Goal: Use online tool/utility: Use online tool/utility

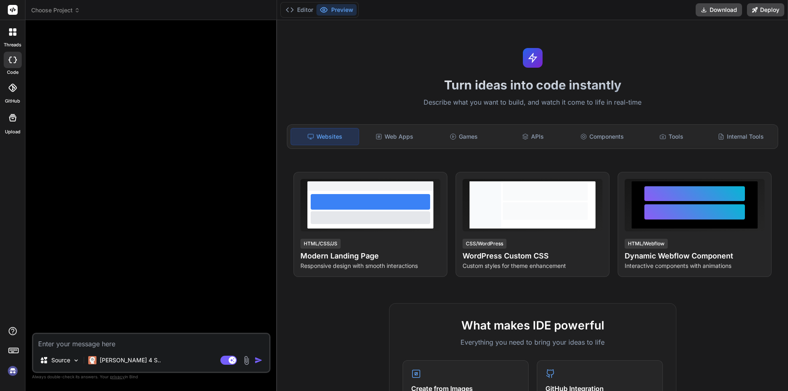
click at [427, 104] on p "Describe what you want to build, and watch it come to life in real-time" at bounding box center [532, 102] width 501 height 11
click at [280, 103] on div "Turn ideas into code instantly Describe what you want to build, and watch it co…" at bounding box center [532, 205] width 511 height 371
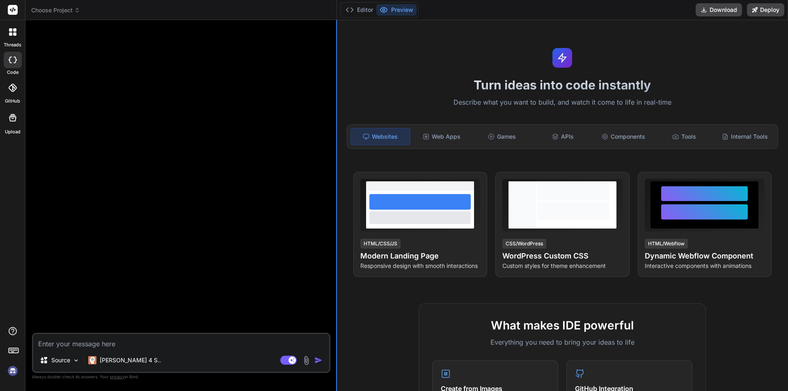
type textarea "x"
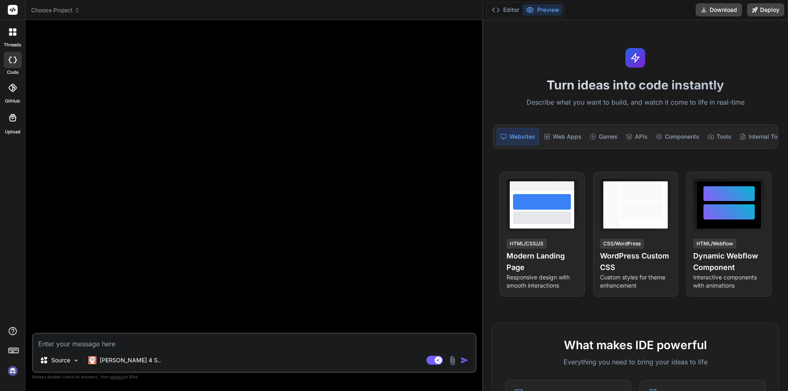
drag, startPoint x: 277, startPoint y: 104, endPoint x: 550, endPoint y: 104, distance: 273.8
click at [550, 104] on div "Choose Project Created with Pixso. Bind AI Web Search Created with Pixso. Code …" at bounding box center [406, 195] width 763 height 391
drag, startPoint x: 200, startPoint y: 341, endPoint x: 300, endPoint y: 321, distance: 102.2
click at [201, 340] on textarea at bounding box center [254, 341] width 442 height 15
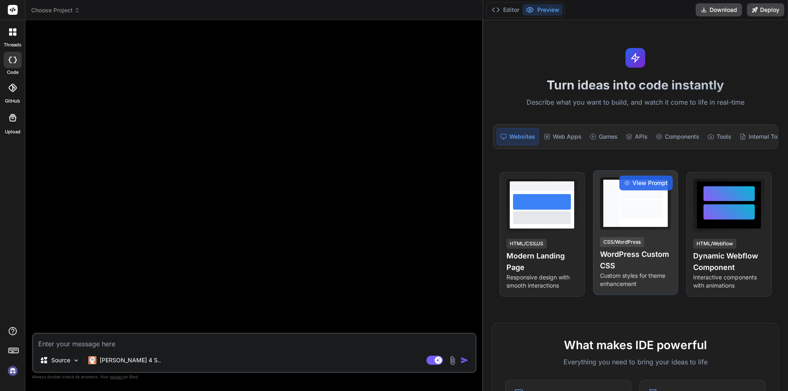
type textarea "W"
type textarea "x"
type textarea "Wr"
type textarea "x"
type textarea "Wri"
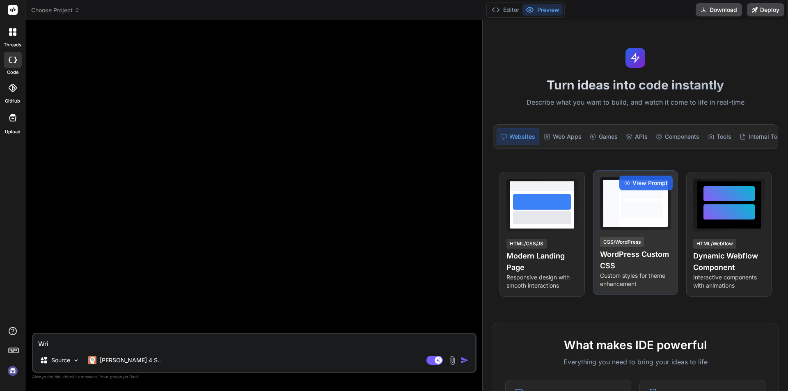
type textarea "x"
type textarea "Writ"
type textarea "x"
type textarea "Write"
type textarea "x"
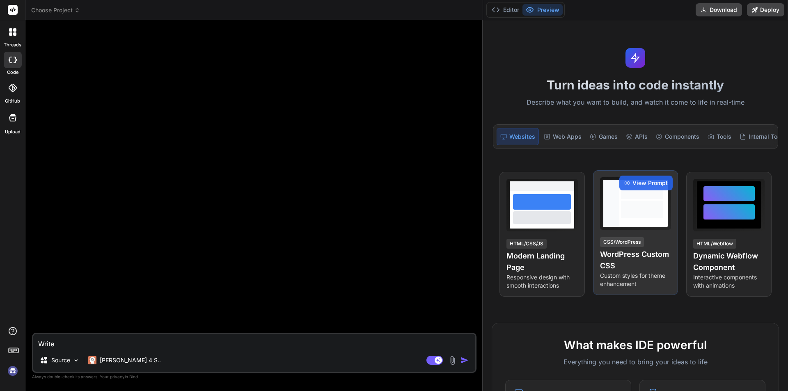
type textarea "Write"
type textarea "x"
type textarea "Write a"
type textarea "x"
type textarea "Write a"
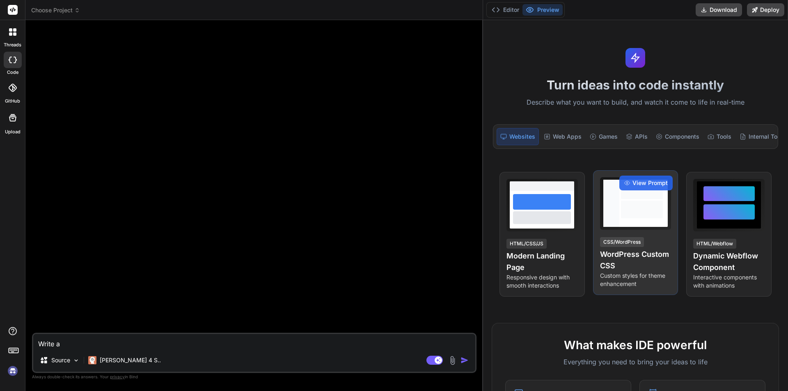
type textarea "x"
type textarea "Write a m"
type textarea "x"
type textarea "Write a ma"
type textarea "x"
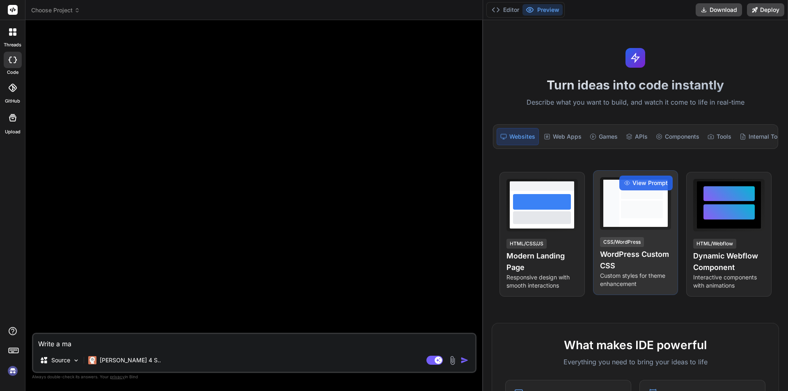
type textarea "Write a mai"
type textarea "x"
type textarea "Write a mail"
type textarea "x"
type textarea "Write a mail"
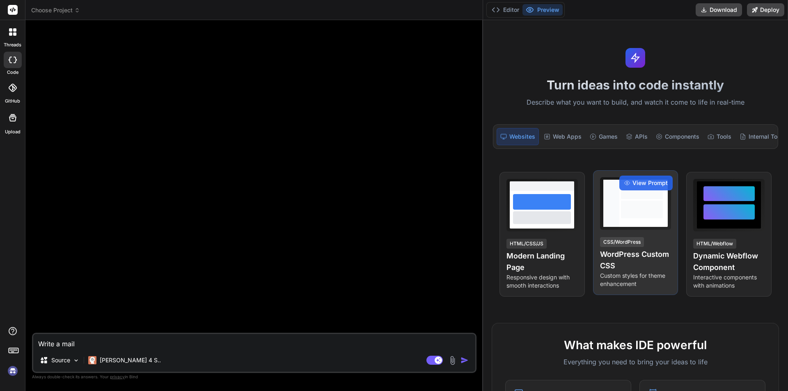
type textarea "x"
type textarea "Write a mail t"
type textarea "x"
type textarea "Write a mail to"
type textarea "x"
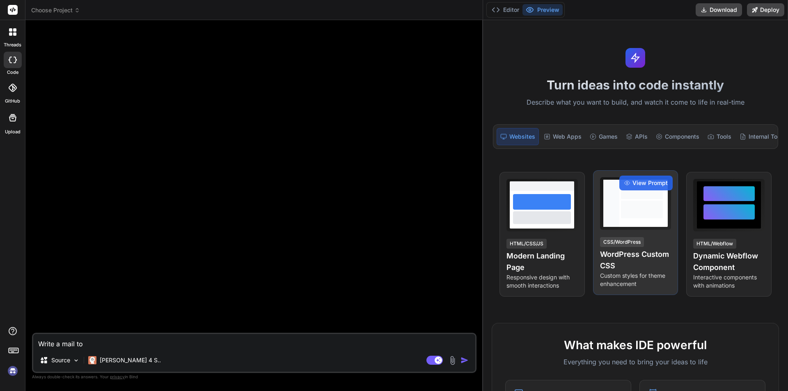
type textarea "Write a mail to"
type textarea "x"
type textarea "Write a mail to r"
type textarea "x"
type textarea "Write a mail to re"
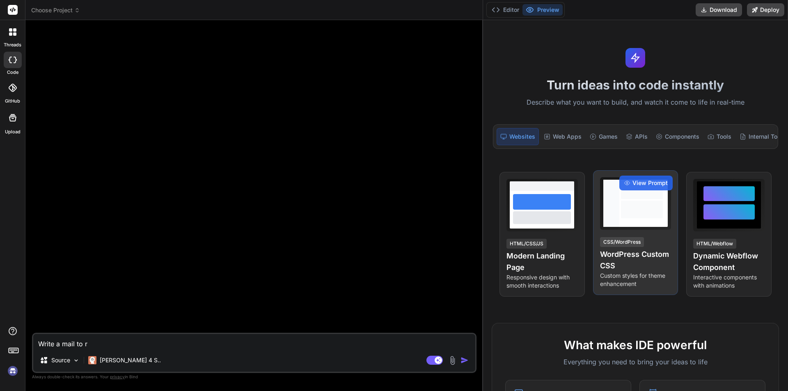
type textarea "x"
type textarea "Write a mail to res"
type textarea "x"
type textarea "Write a mail to resc"
type textarea "x"
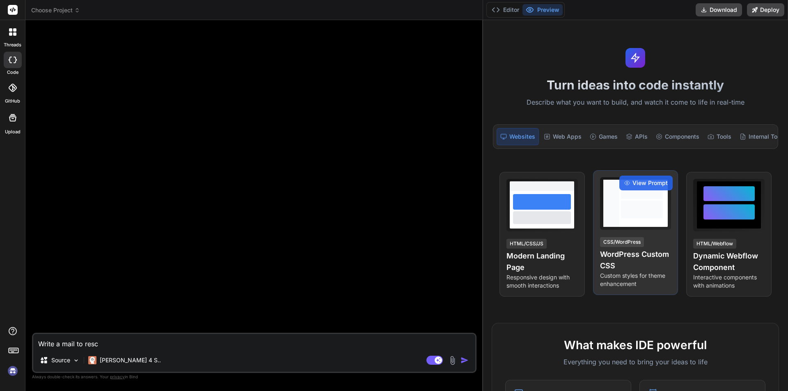
type textarea "Write a mail to [PERSON_NAME]"
type textarea "x"
type textarea "Write a mail to resche"
type textarea "x"
type textarea "Write a mail to resched"
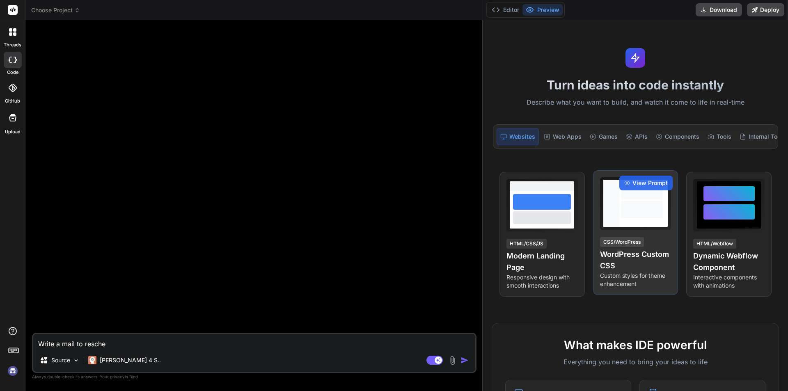
type textarea "x"
type textarea "Write a mail to reschedu"
type textarea "x"
type textarea "Write a mail to reschedue"
type textarea "x"
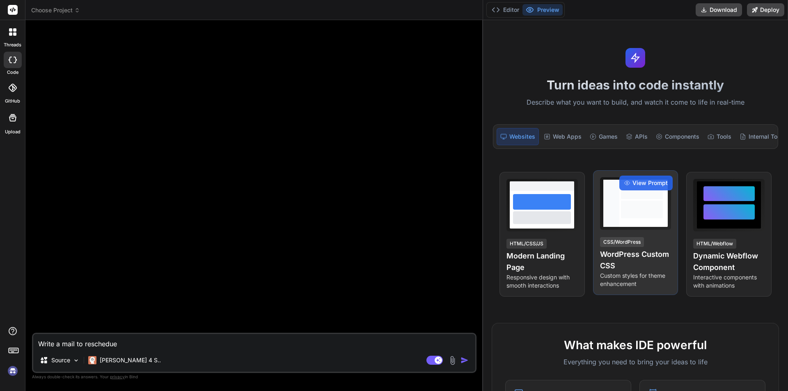
type textarea "Write a mail to reschedu"
type textarea "x"
type textarea "Write a mail to reschedul"
type textarea "x"
type textarea "Write a mail to reschedule"
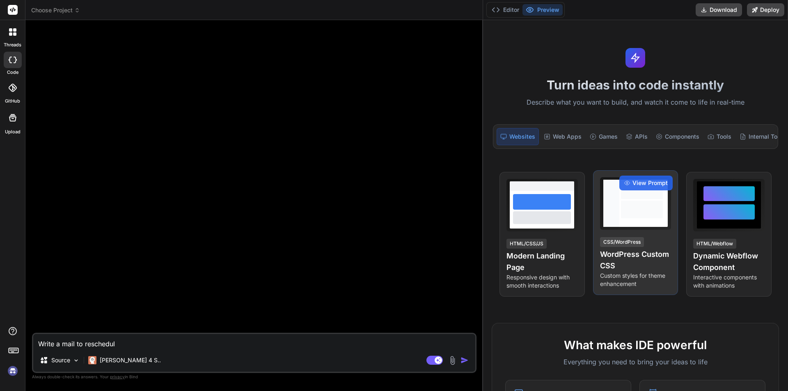
type textarea "x"
type textarea "Write a mail to reschedule"
type textarea "x"
type textarea "Write a mail to reschedule t"
type textarea "x"
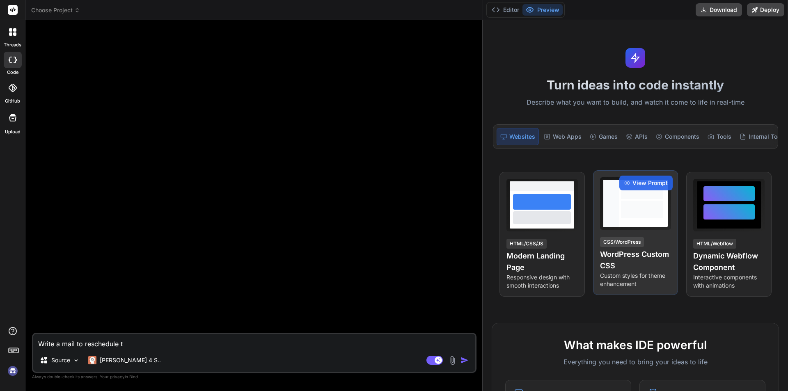
type textarea "Write a mail to reschedule th"
type textarea "x"
type textarea "Write a mail to reschedule the"
type textarea "x"
type textarea "Write a mail to reschedule the"
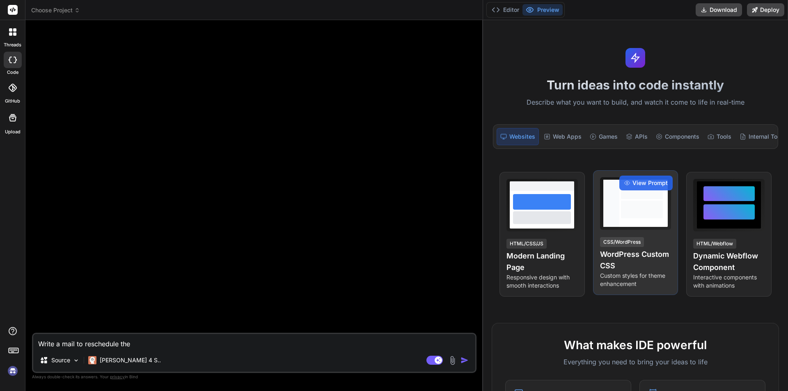
type textarea "x"
type textarea "Write a mail to reschedule the m"
type textarea "x"
type textarea "Write a mail to reschedule the me"
type textarea "x"
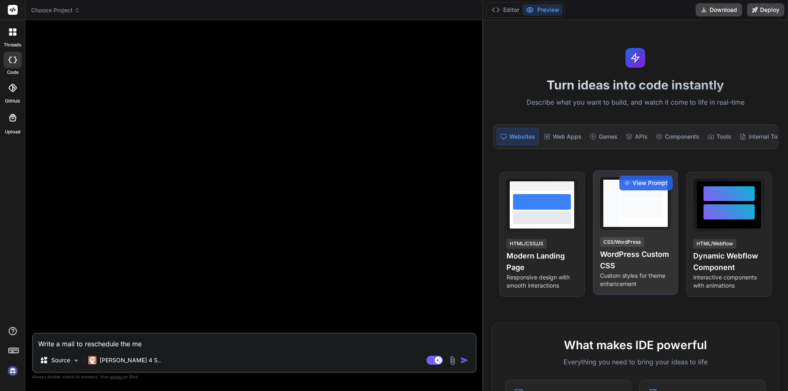
type textarea "Write a mail to reschedule the mee"
type textarea "x"
type textarea "Write a mail to reschedule the meet"
type textarea "x"
type textarea "Write a mail to reschedule the meeti"
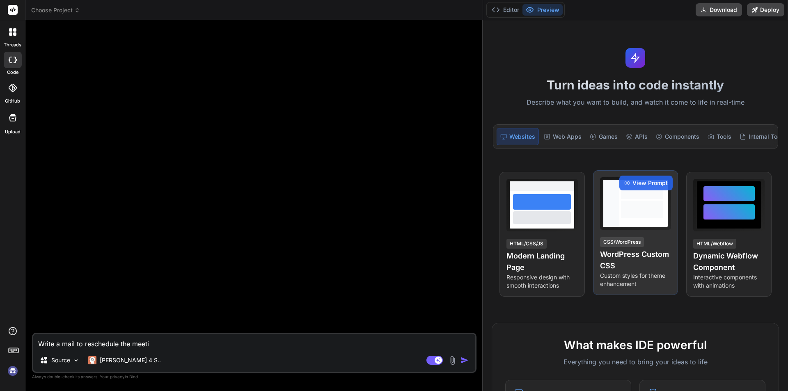
type textarea "x"
type textarea "Write a mail to reschedule the meetin"
type textarea "x"
type textarea "Write a mail to reschedule the meeting"
type textarea "x"
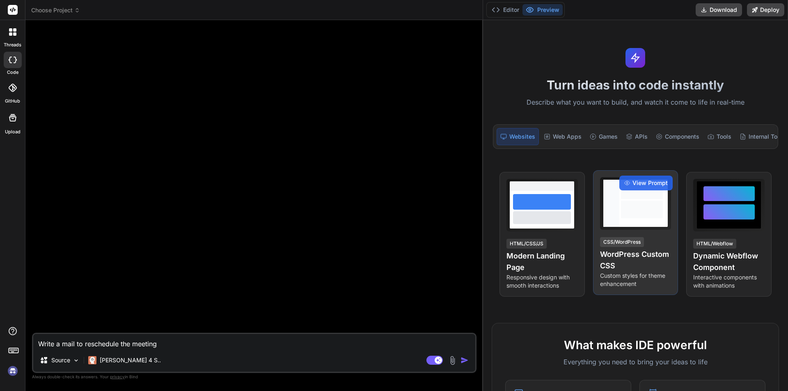
type textarea "Write a mail to reschedule the meeting"
type textarea "x"
type textarea "Write a mail to reschedule the meeting f"
type textarea "x"
type textarea "Write a mail to reschedule the meeting fo"
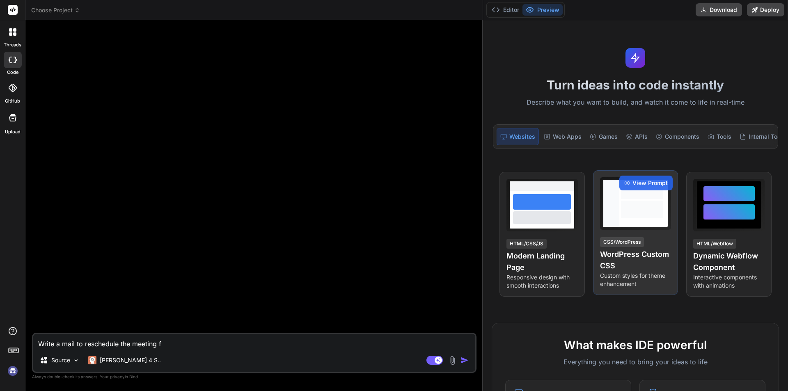
type textarea "x"
type textarea "Write a mail to reschedule the meeting for"
type textarea "x"
type textarea "Write a mail to reschedule the meeting for"
type textarea "x"
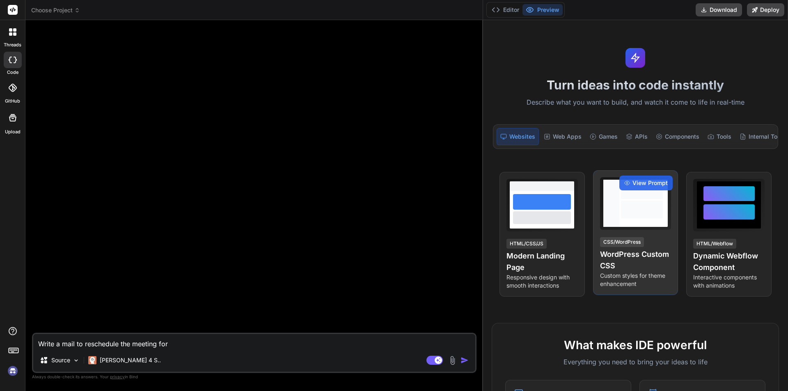
type textarea "Write a mail to reschedule the meeting for l"
type textarea "x"
type textarea "Write a mail to reschedule the meeting for la"
type textarea "x"
type textarea "Write a mail to reschedule the meeting for las"
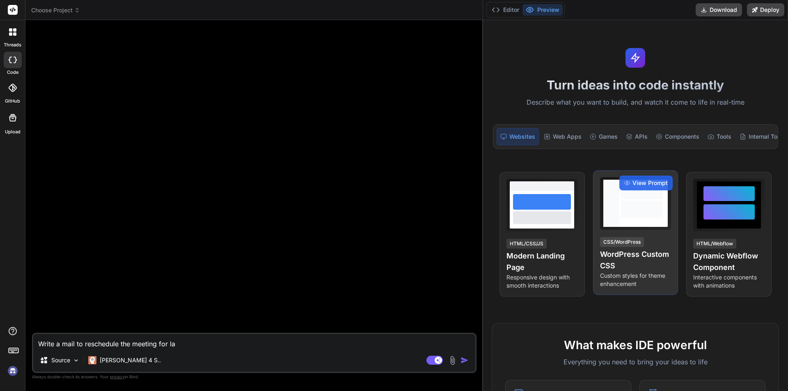
type textarea "x"
type textarea "Write a mail to reschedule the meeting for last"
type textarea "x"
type textarea "Write a mail to reschedule the meeting for last"
type textarea "x"
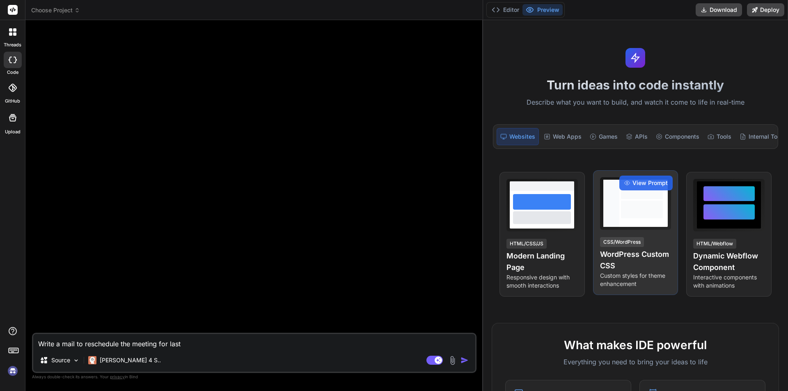
type textarea "Write a mail to reschedule the meeting for last m"
type textarea "x"
type textarea "Write a mail to reschedule the meeting for last mi"
type textarea "x"
type textarea "Write a mail to reschedule the meeting for last min"
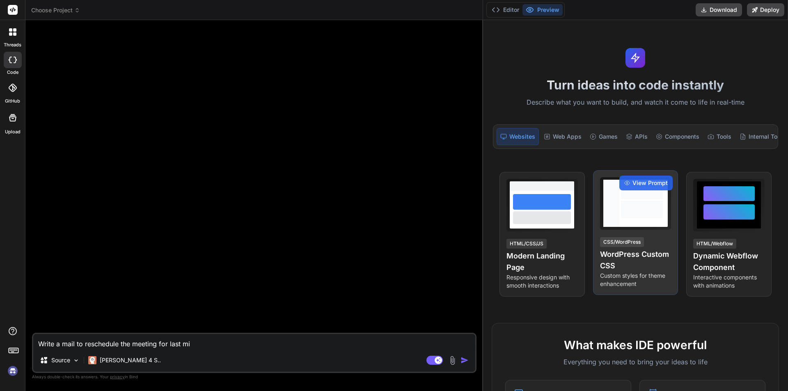
type textarea "x"
type textarea "Write a mail to reschedule the meeting for last minu"
type textarea "x"
type textarea "Write a mail to reschedule the meeting for last minut"
type textarea "x"
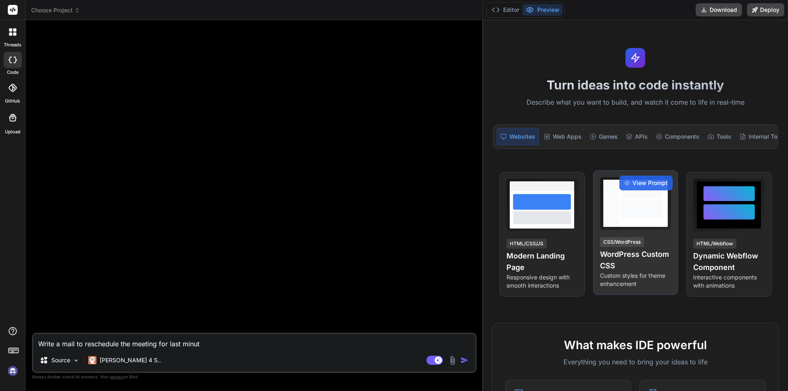
type textarea "Write a mail to reschedule the meeting for last minute"
type textarea "x"
type textarea "Write a mail to reschedule the meeting for last minute"
type textarea "x"
type textarea "Write a mail to reschedule the meeting for last minute"
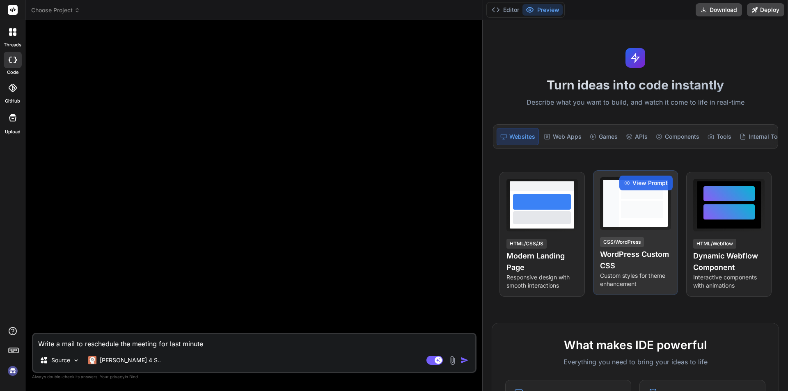
type textarea "x"
type textarea "Write a mail to reschedule the meeting for last minute"
type textarea "x"
type textarea "Write a mail to reschedule the meeting for last minute c"
type textarea "x"
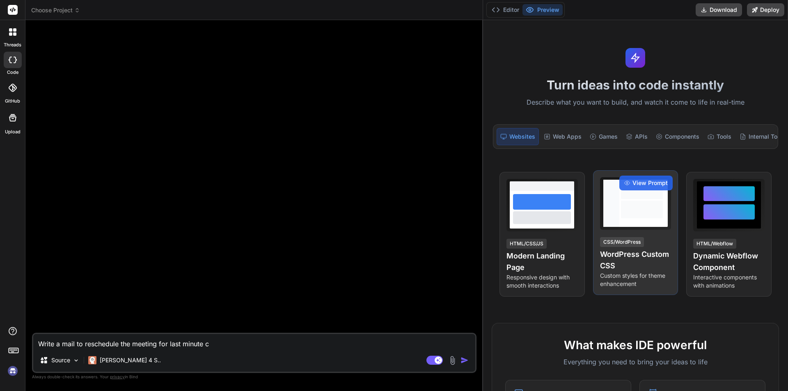
type textarea "Write a mail to reschedule the meeting for last minute ch"
type textarea "x"
type textarea "Write a mail to reschedule the meeting for last minute cha"
type textarea "x"
type textarea "Write a mail to reschedule the meeting for last minute [PERSON_NAME]"
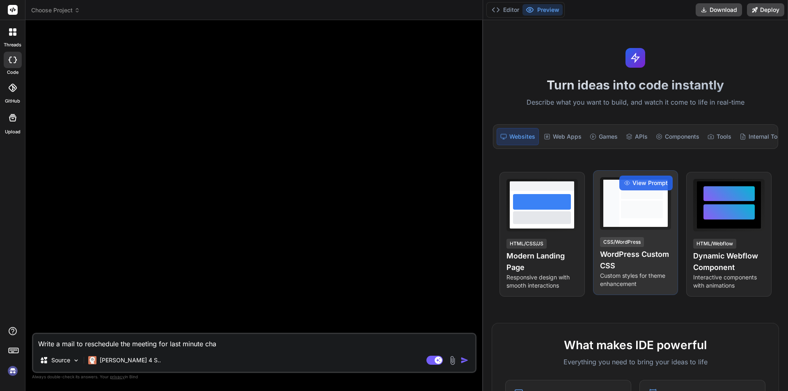
type textarea "x"
type textarea "Write a mail to reschedule the meeting for last minute [PERSON_NAME]"
type textarea "x"
type textarea "Write a mail to reschedule the meeting for last minute change"
type textarea "x"
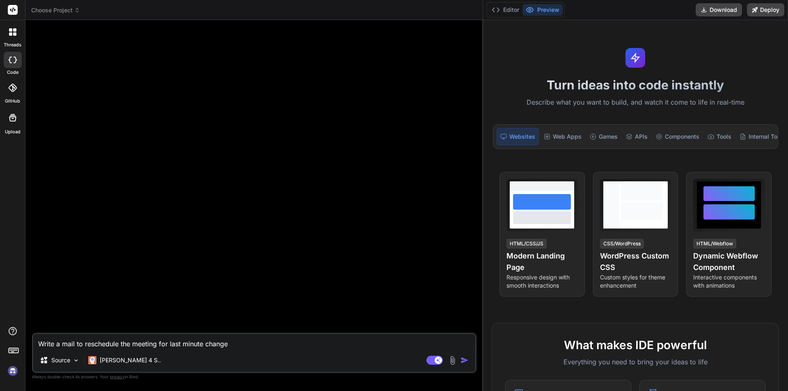
type textarea "Write a mail to reschedule the meeting for last minute change"
click at [468, 361] on img "button" at bounding box center [465, 360] width 8 height 8
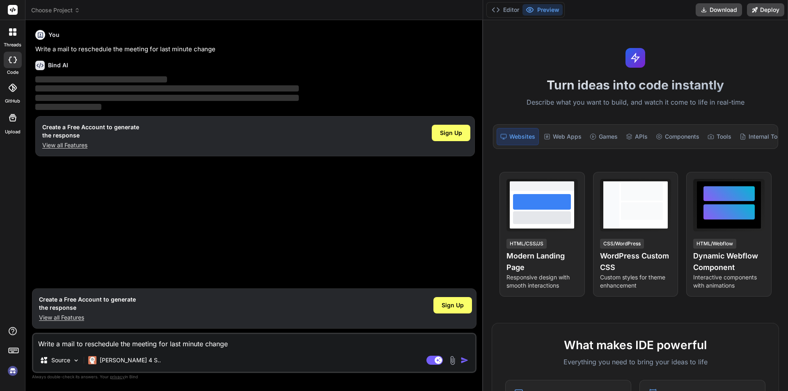
click at [14, 14] on rect at bounding box center [13, 10] width 10 height 10
click at [14, 7] on rect at bounding box center [13, 10] width 10 height 10
click at [11, 375] on img at bounding box center [13, 371] width 14 height 14
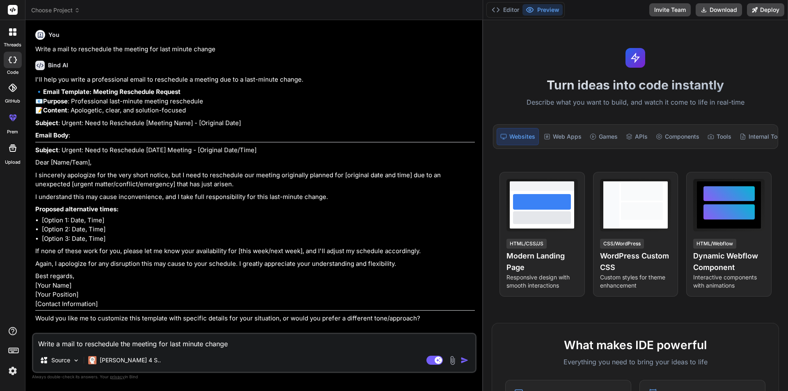
type textarea "x"
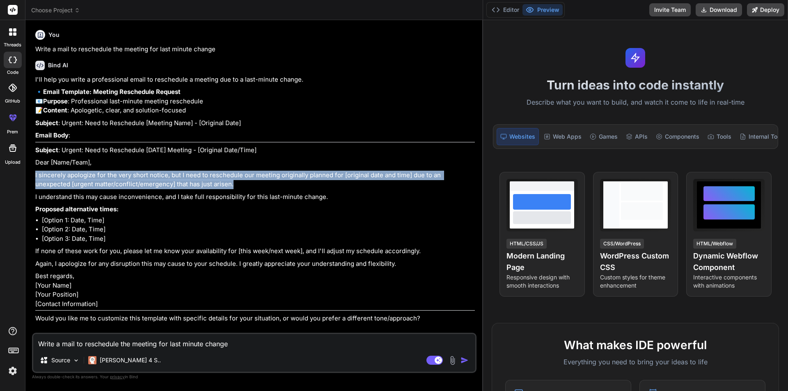
drag, startPoint x: 33, startPoint y: 193, endPoint x: 200, endPoint y: 202, distance: 167.3
click at [200, 202] on div "You Write a mail to reschedule the meeting for last minute change Bind AI I'll …" at bounding box center [254, 209] width 445 height 364
copy p "I sincerely apologize for the very short notice, but I need to reschedule our m…"
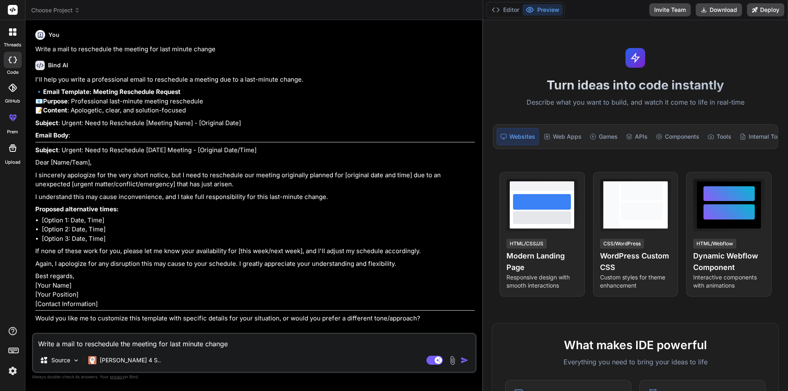
click at [190, 337] on textarea "Write a mail to reschedule the meeting for last minute change" at bounding box center [254, 341] width 442 height 15
type textarea "m"
type textarea "x"
type textarea "me"
type textarea "x"
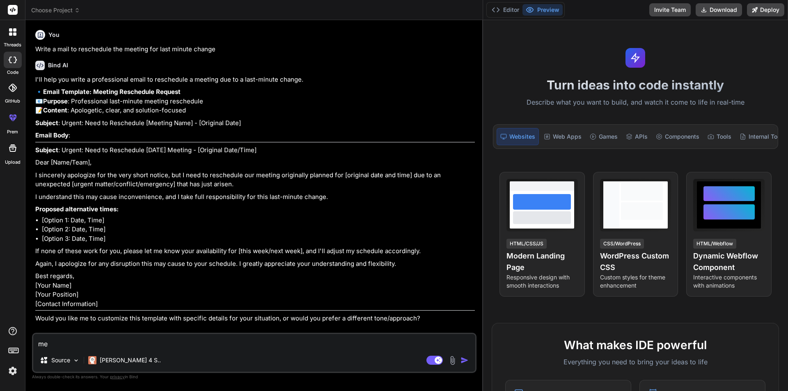
type textarea "mee"
type textarea "x"
type textarea "meet"
type textarea "x"
type textarea "meetbn"
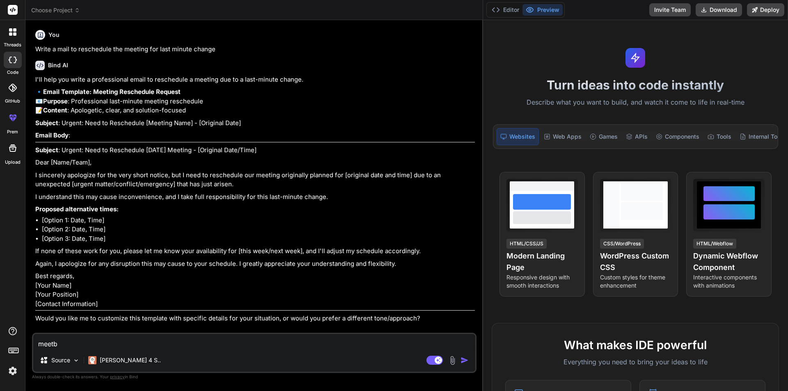
type textarea "x"
type textarea "meetb"
type textarea "x"
type textarea "meet"
type textarea "x"
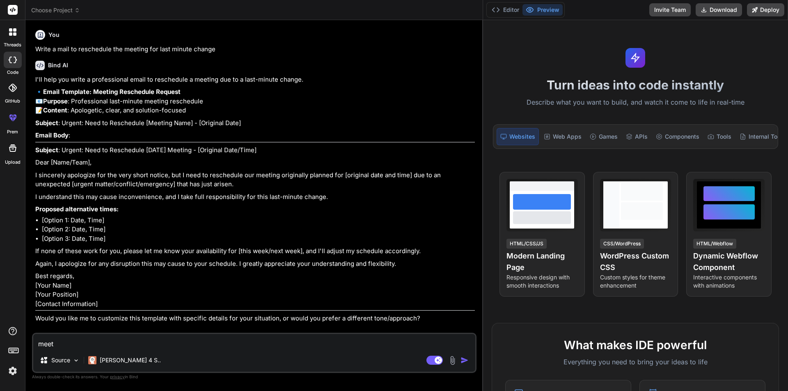
type textarea "meett"
type textarea "x"
type textarea "meetti"
type textarea "x"
type textarea "meettin"
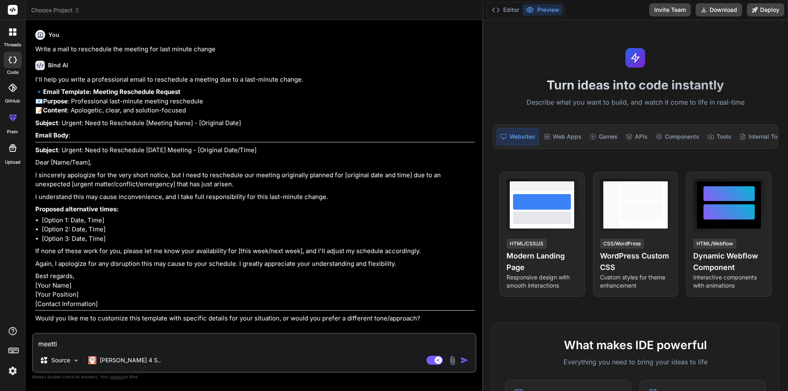
type textarea "x"
type textarea "meetti"
type textarea "x"
type textarea "meett"
type textarea "x"
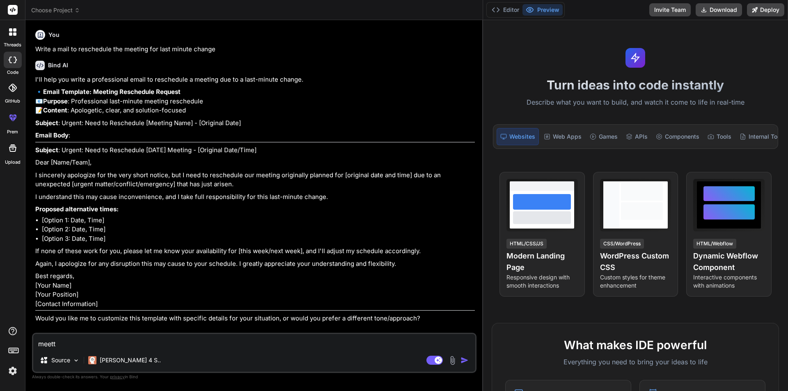
type textarea "meet"
type textarea "x"
type textarea "meeti"
type textarea "x"
type textarea "meetin"
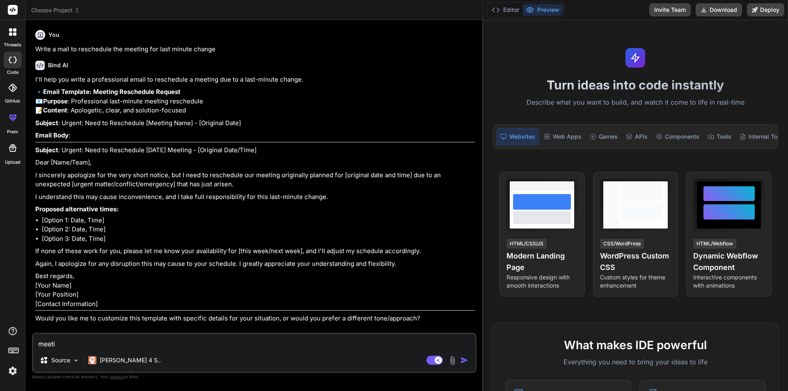
type textarea "x"
type textarea "meeting"
type textarea "x"
type textarea "meeting"
type textarea "x"
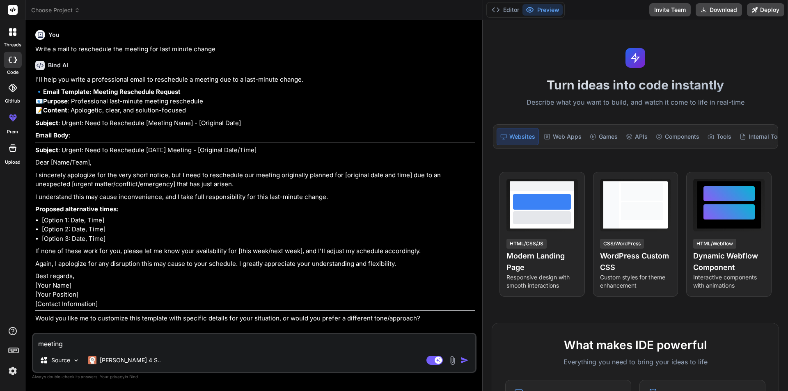
type textarea "meeting a"
type textarea "x"
type textarea "meeting"
type textarea "x"
type textarea "meeting i"
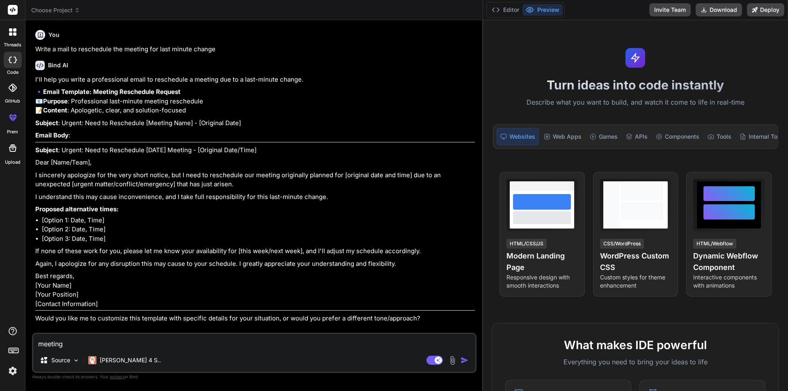
type textarea "x"
type textarea "meeting is"
type textarea "x"
type textarea "meeting is"
type textarea "x"
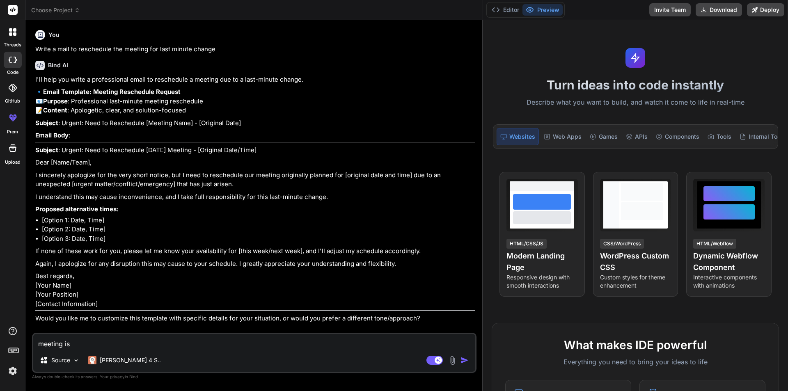
type textarea "meeting is s"
type textarea "x"
type textarea "meeting is sc"
type textarea "x"
type textarea "meeting is sch"
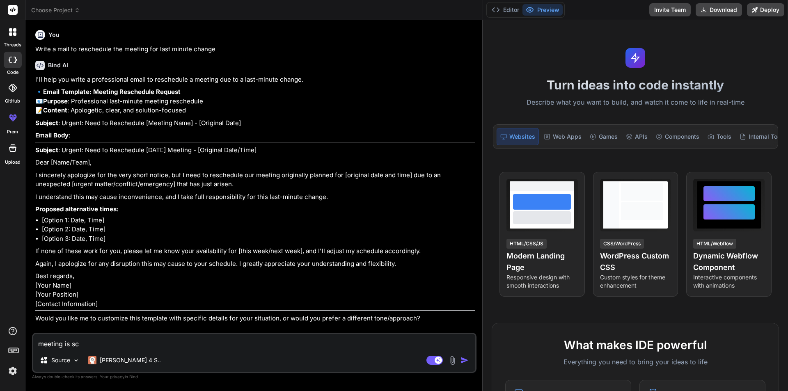
type textarea "x"
type textarea "meeting is sche"
type textarea "x"
type textarea "meeting is sched"
type textarea "x"
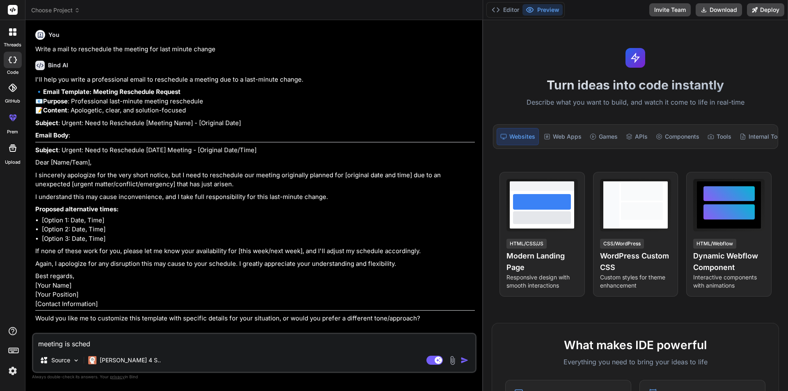
type textarea "meeting is schedu"
type textarea "x"
type textarea "meeting is schedul"
type textarea "x"
type textarea "meeting is schedule"
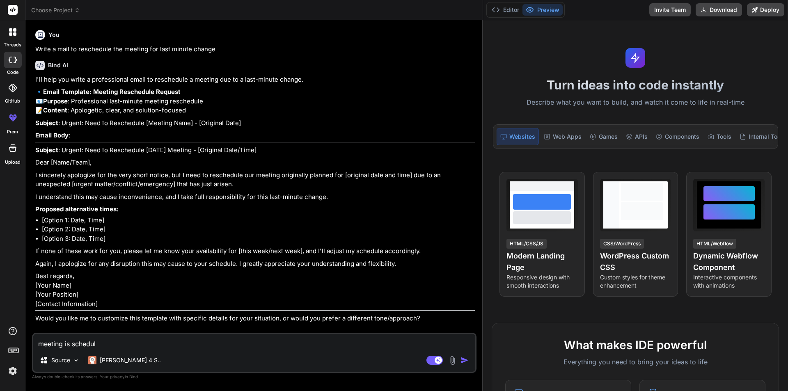
type textarea "x"
type textarea "meeting is scheduled"
type textarea "x"
type textarea "meeting is scheduled"
type textarea "x"
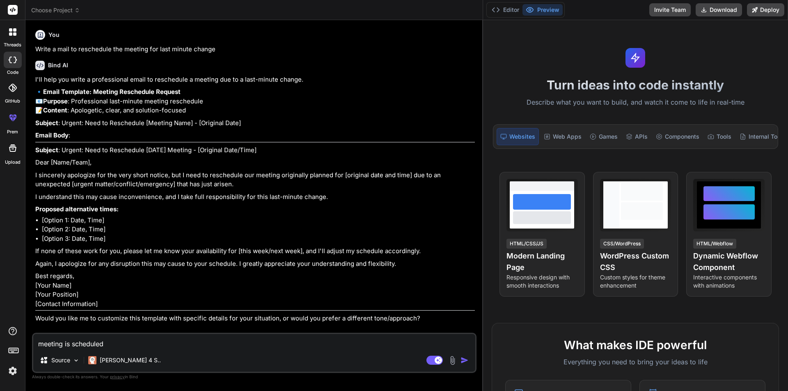
type textarea "meeting is scheduled f"
type textarea "x"
type textarea "meeting is scheduled fo"
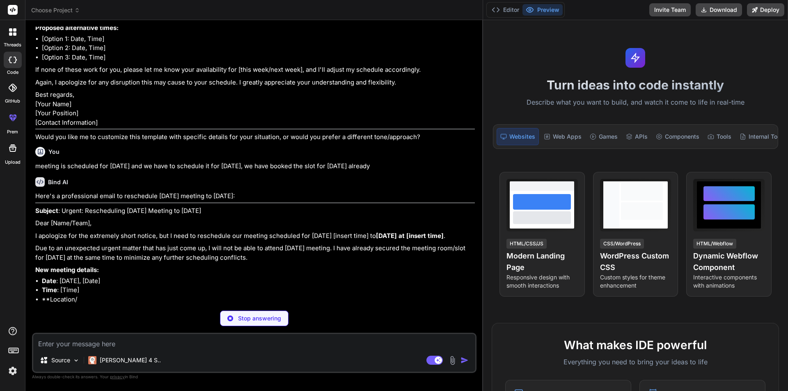
scroll to position [228, 0]
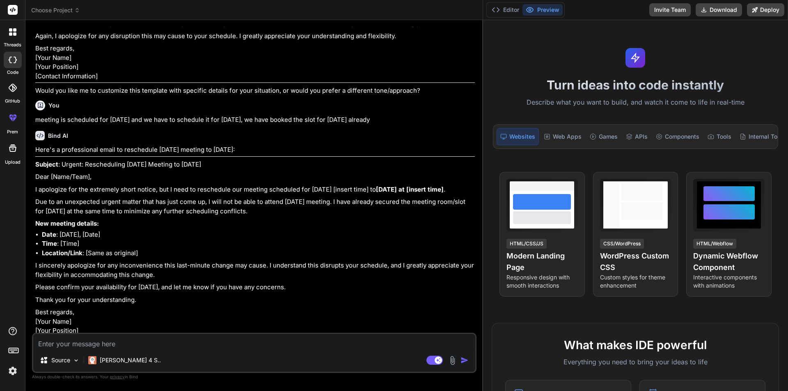
drag, startPoint x: 37, startPoint y: 236, endPoint x: 259, endPoint y: 258, distance: 222.8
click at [259, 258] on div "Here's a professional email to reschedule [DATE] meeting to [DATE]: Subject : U…" at bounding box center [255, 252] width 440 height 214
copy div "apologize for the extremely short notice, but I need to reschedule our meeting …"
drag, startPoint x: 31, startPoint y: 232, endPoint x: 260, endPoint y: 259, distance: 231.0
click at [260, 259] on div "Bind AI Web Search Created with Pixso. Code Generator You Write a mail to resch…" at bounding box center [254, 205] width 458 height 371
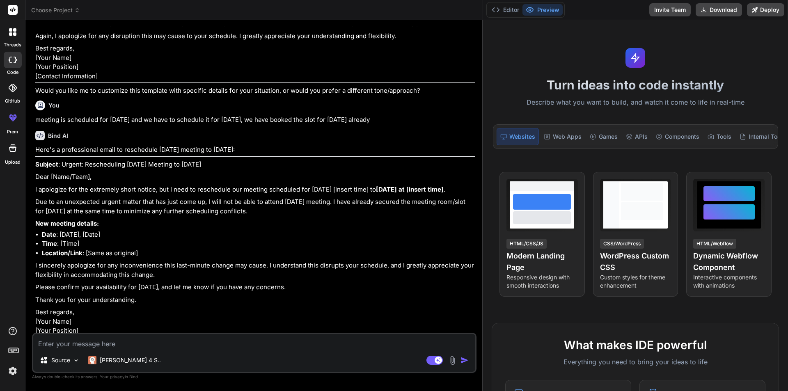
copy div "I apologize for the extremely short notice, but I need to reschedule our meetin…"
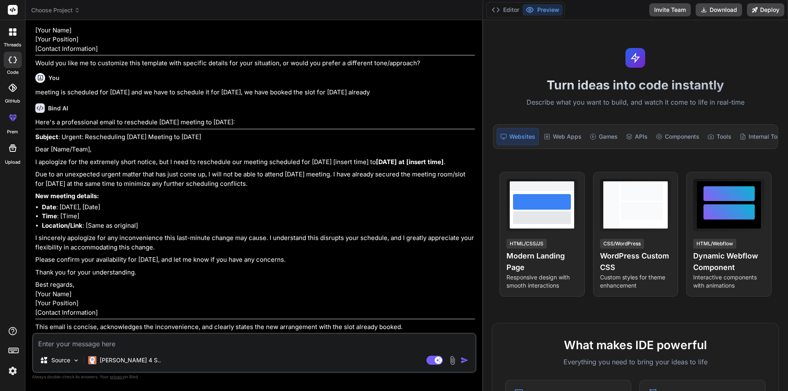
scroll to position [269, 0]
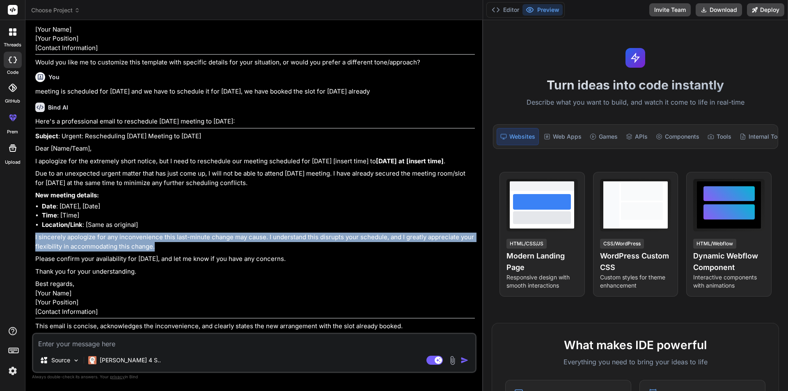
drag, startPoint x: 33, startPoint y: 272, endPoint x: 162, endPoint y: 284, distance: 129.4
click at [162, 284] on div "You Write a mail to reschedule the meeting for last minute change Bind AI I'll …" at bounding box center [254, 209] width 445 height 364
copy p "I sincerely apologize for any inconvenience this last-minute change may cause. …"
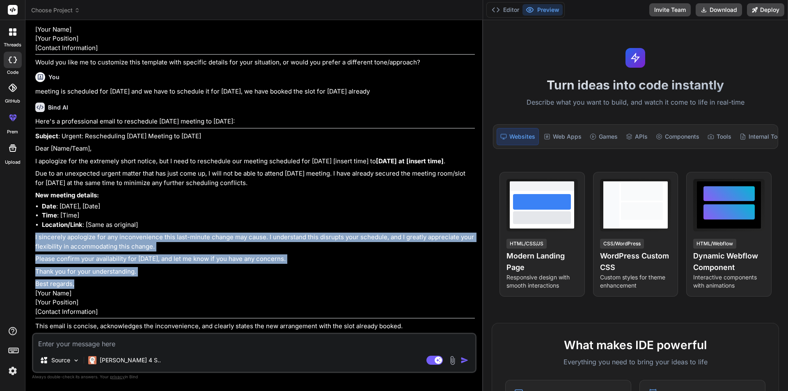
click at [137, 313] on p "Best regards, [Your Name] [Your Position] [Contact Information]" at bounding box center [255, 298] width 440 height 37
click at [144, 277] on p "Thank you for your understanding." at bounding box center [255, 271] width 440 height 9
copy div "I sincerely apologize for any inconvenience this last-minute change may cause. …"
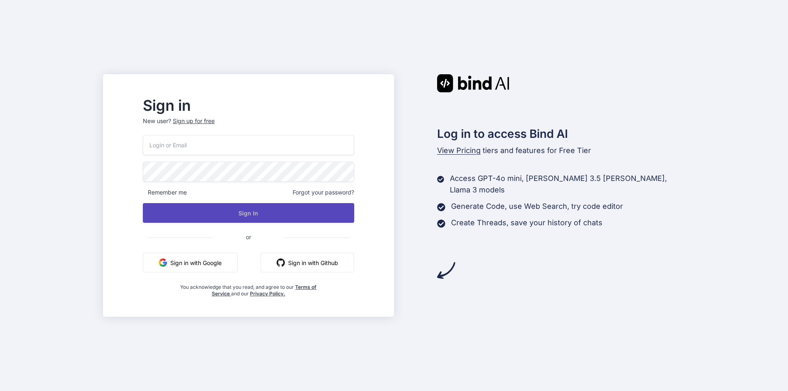
type input "[EMAIL_ADDRESS][DOMAIN_NAME]"
click at [218, 209] on button "Sign In" at bounding box center [248, 213] width 211 height 20
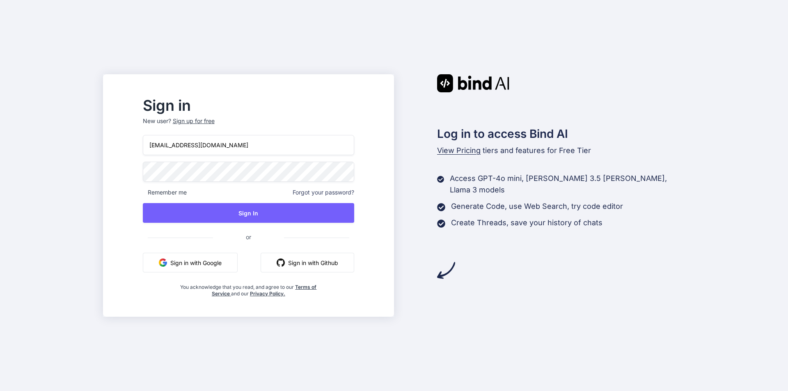
drag, startPoint x: 442, startPoint y: 179, endPoint x: 436, endPoint y: 179, distance: 6.2
click at [436, 179] on div "Log in to access Bind AI View Pricing tiers and features for Free Tier Access G…" at bounding box center [539, 176] width 291 height 205
drag, startPoint x: 436, startPoint y: 179, endPoint x: 701, endPoint y: 181, distance: 265.2
click at [701, 181] on div "Sign in New user? Sign up for free pradddev@yopmail.com Remember me Forgot your…" at bounding box center [394, 195] width 788 height 391
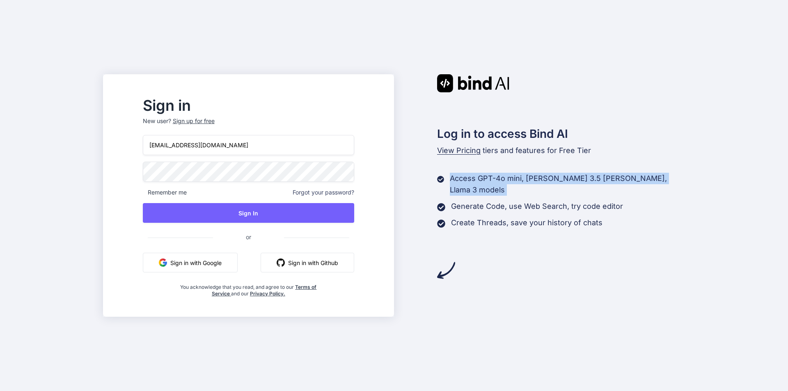
drag, startPoint x: 701, startPoint y: 181, endPoint x: 420, endPoint y: 175, distance: 280.9
click at [420, 175] on div "Sign in New user? Sign up for free pradddev@yopmail.com Remember me Forgot your…" at bounding box center [394, 195] width 788 height 391
click at [420, 175] on div "Log in to access Bind AI View Pricing tiers and features for Free Tier Access G…" at bounding box center [539, 176] width 291 height 205
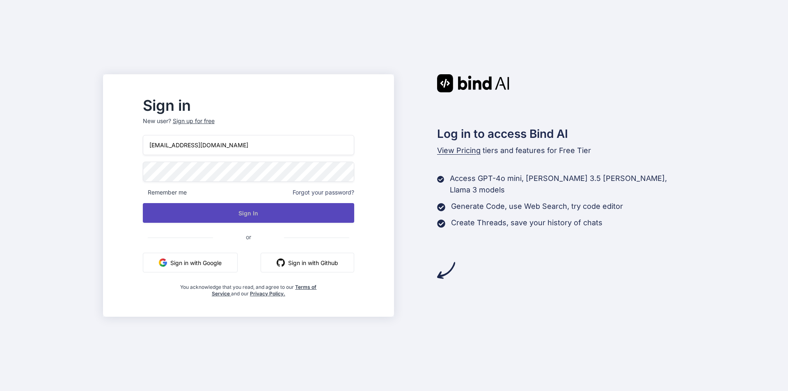
click at [292, 210] on button "Sign In" at bounding box center [248, 213] width 211 height 20
